Goal: Information Seeking & Learning: Learn about a topic

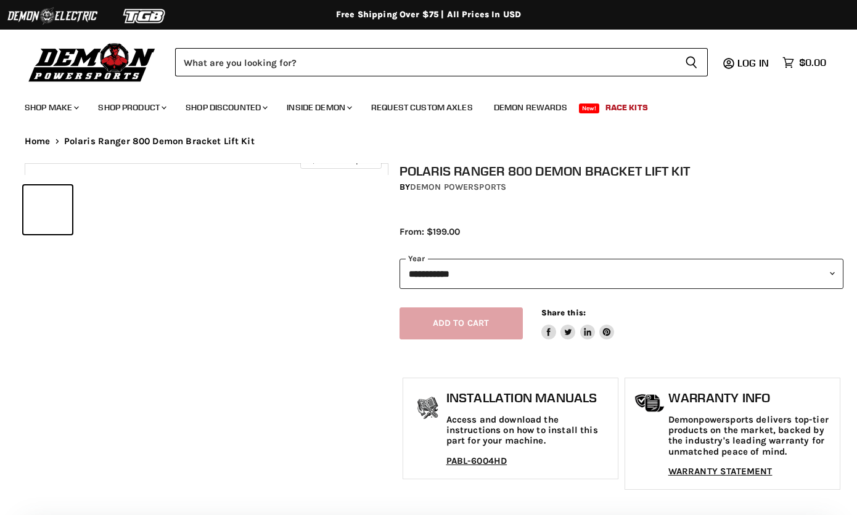
select select "******"
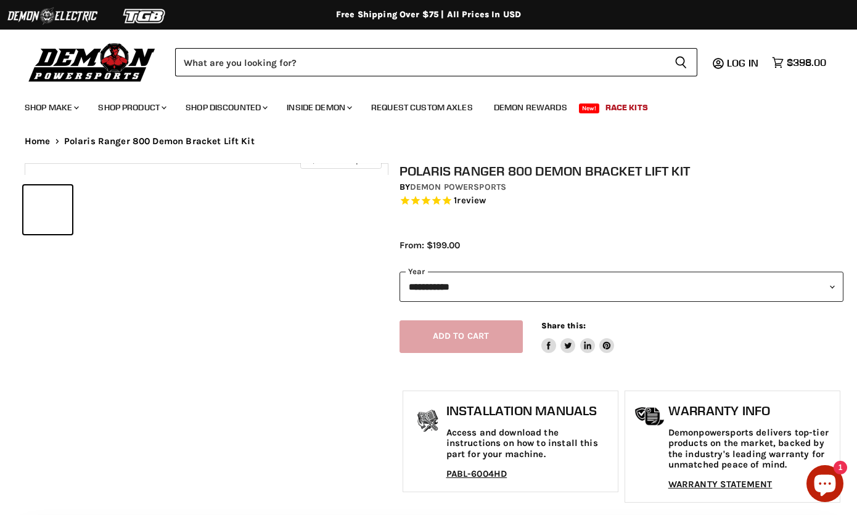
select select "******"
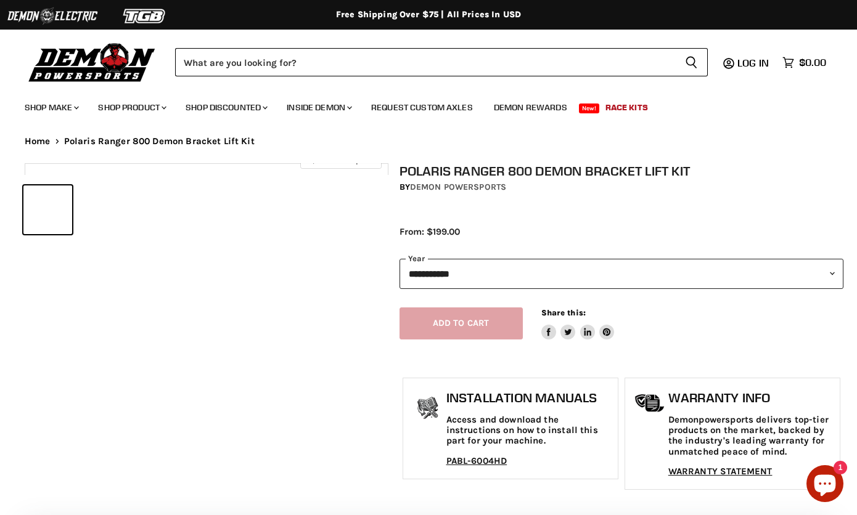
select select "******"
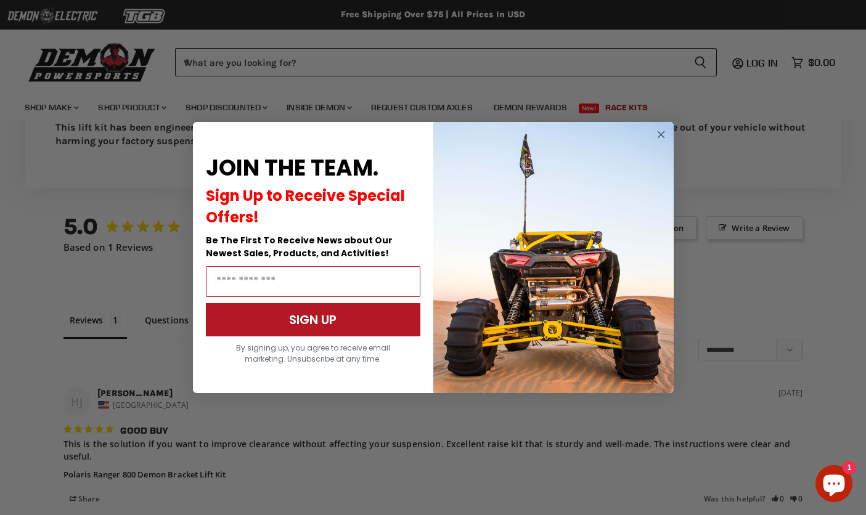
scroll to position [886, 0]
